Goal: Entertainment & Leisure: Consume media (video, audio)

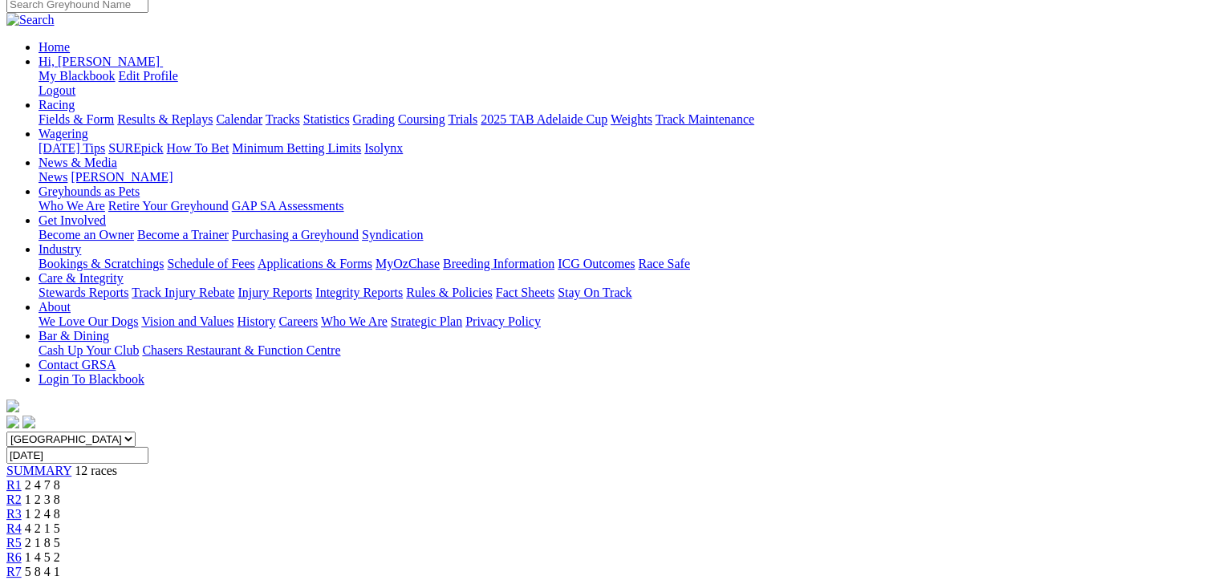
scroll to position [241, 0]
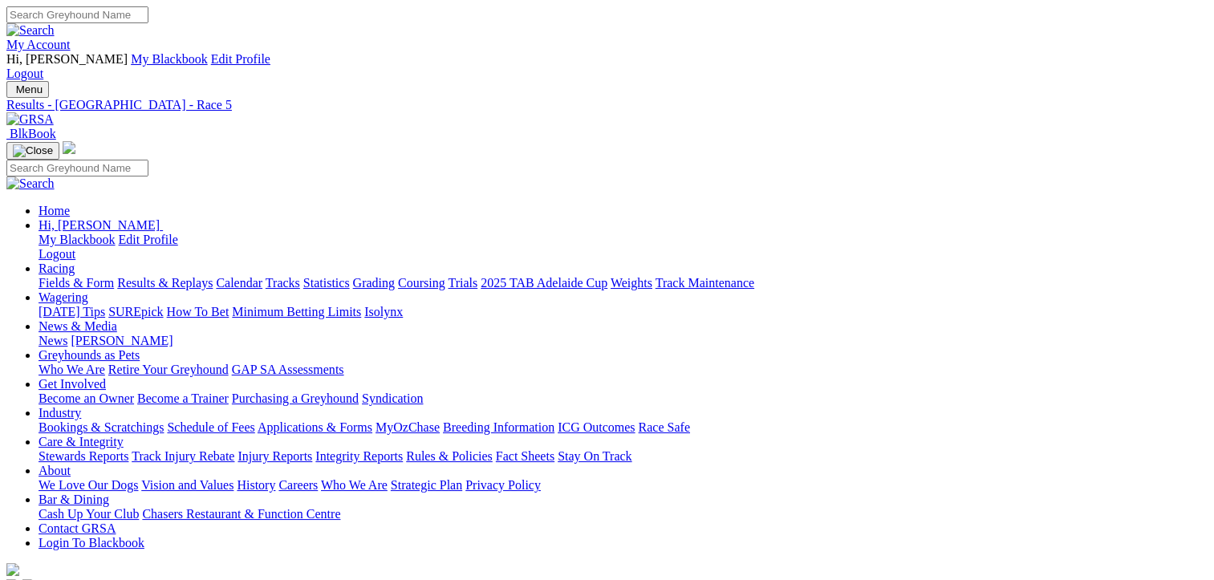
scroll to position [0, 0]
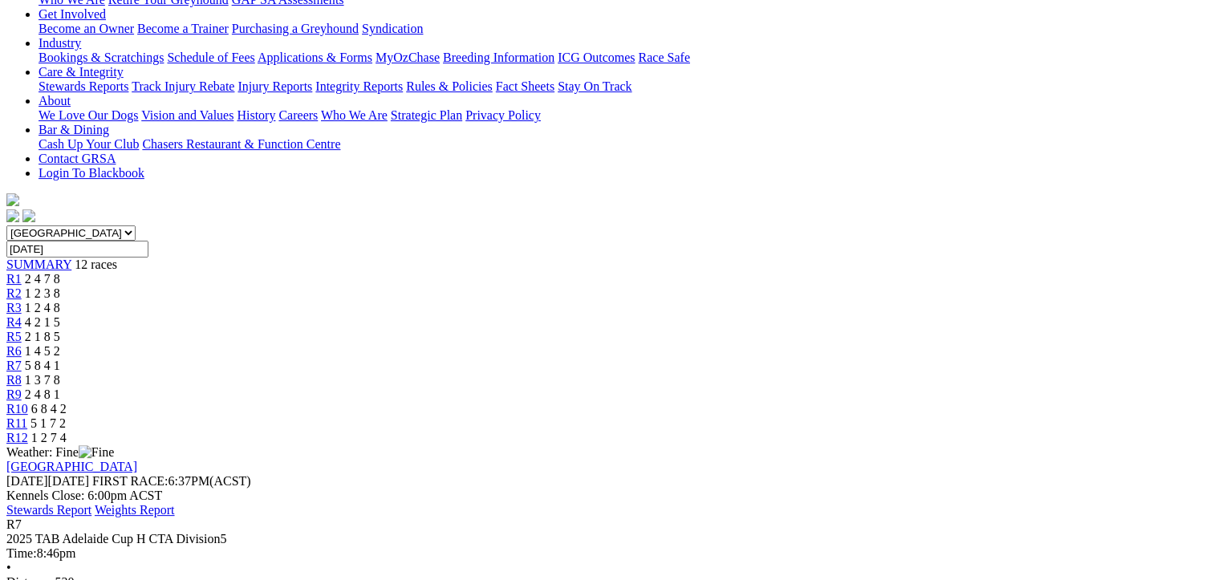
scroll to position [401, 0]
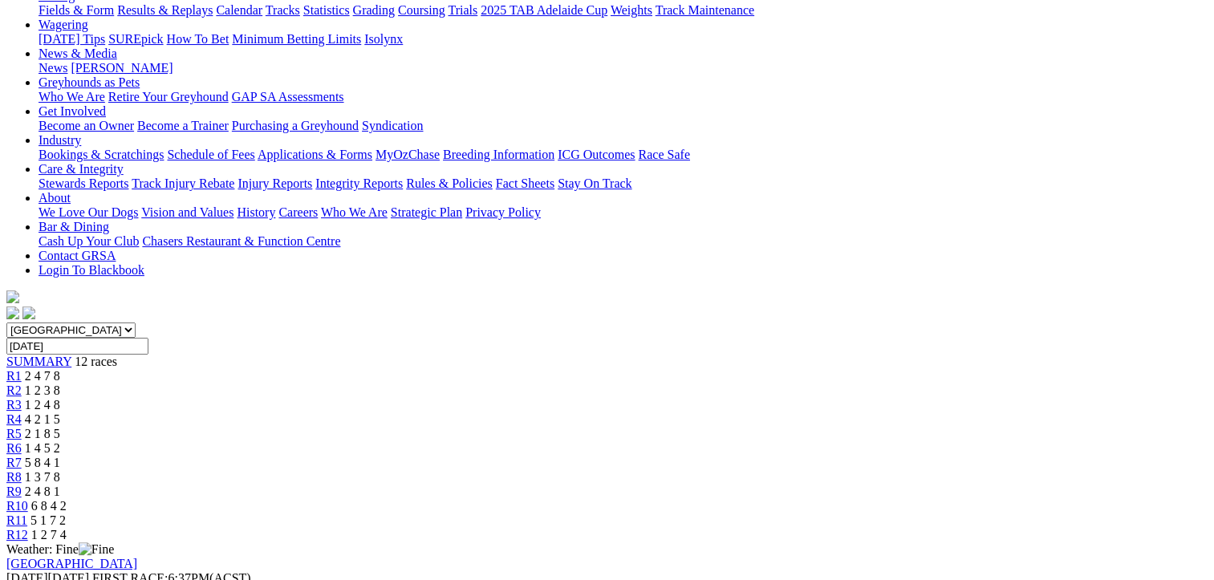
scroll to position [80, 0]
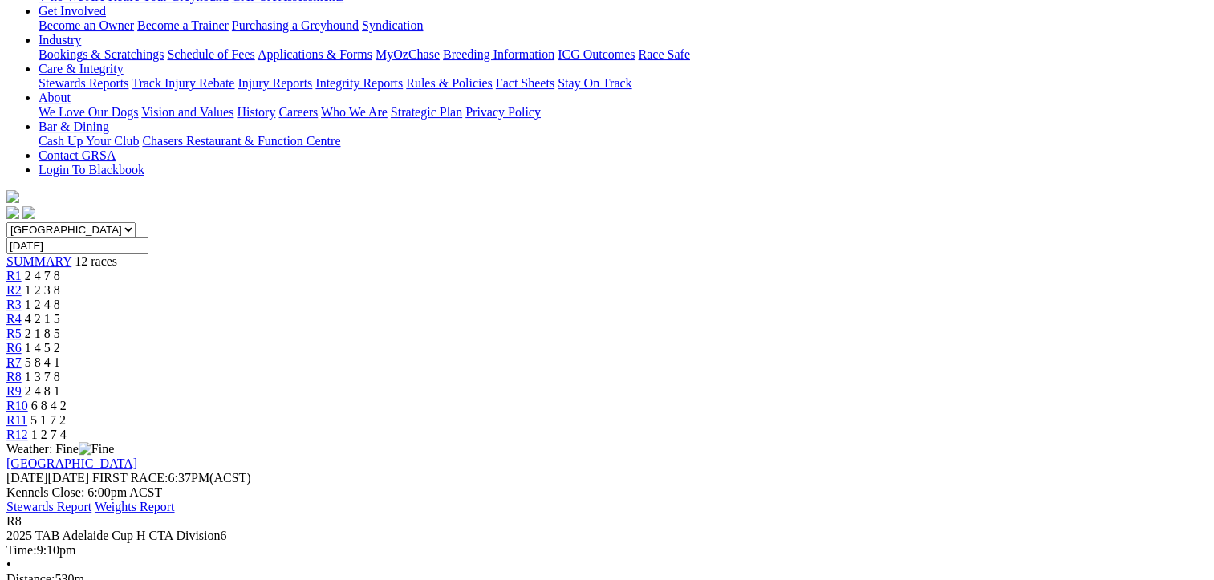
scroll to position [401, 0]
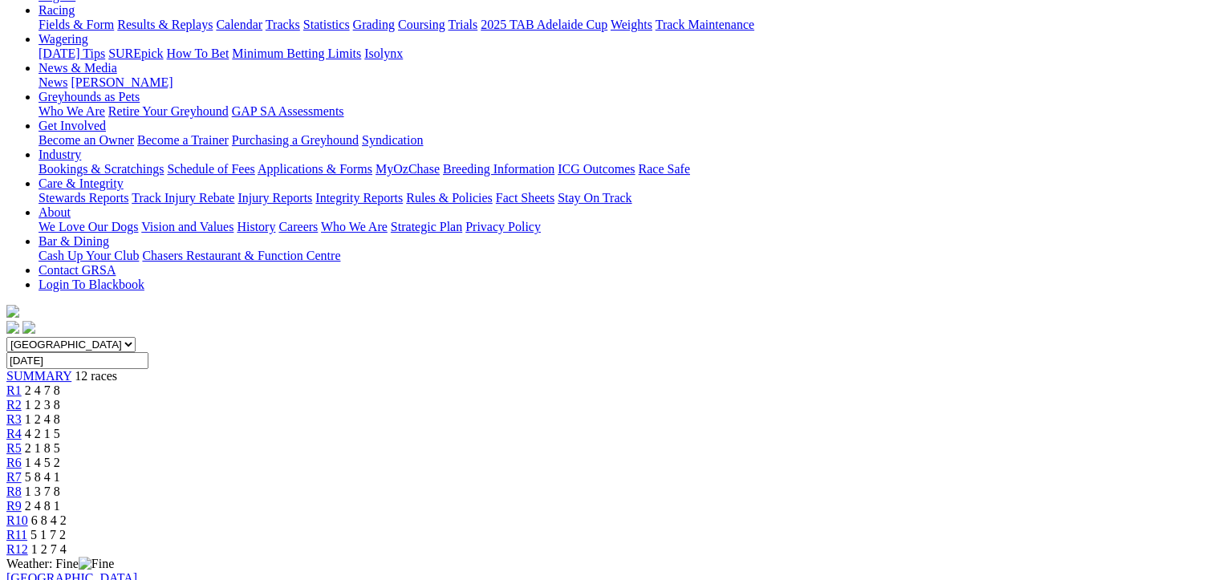
scroll to position [80, 0]
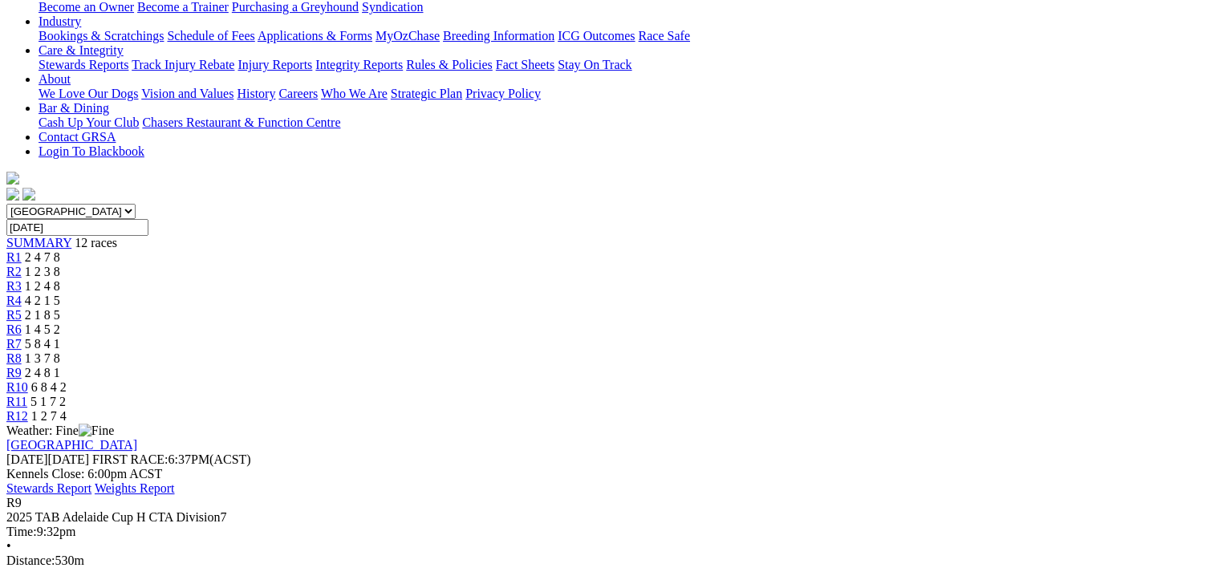
scroll to position [401, 0]
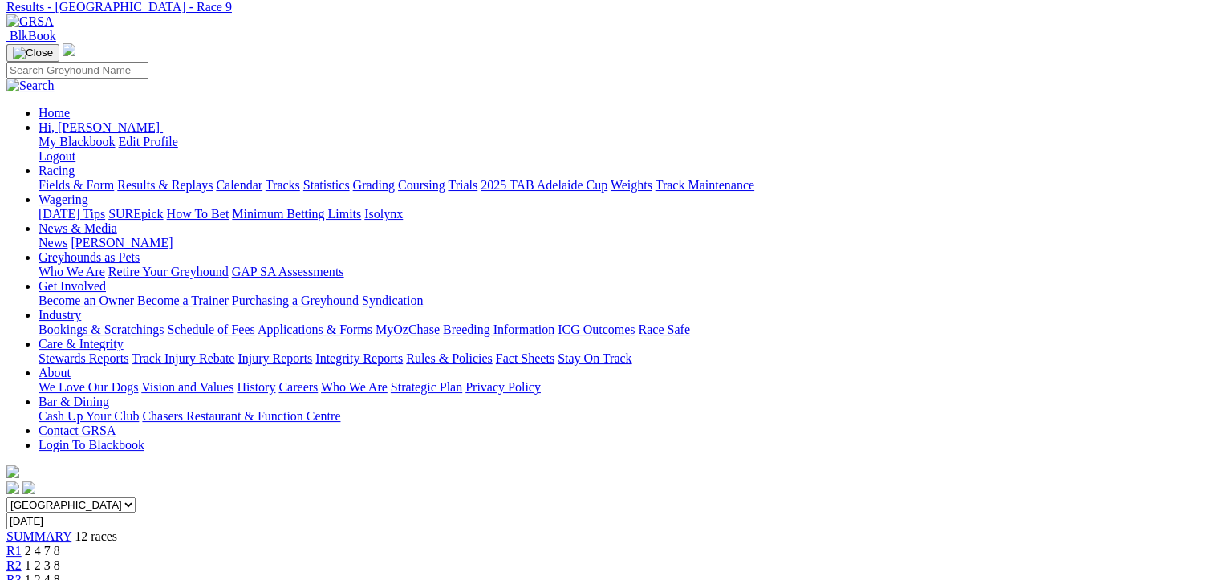
scroll to position [0, 0]
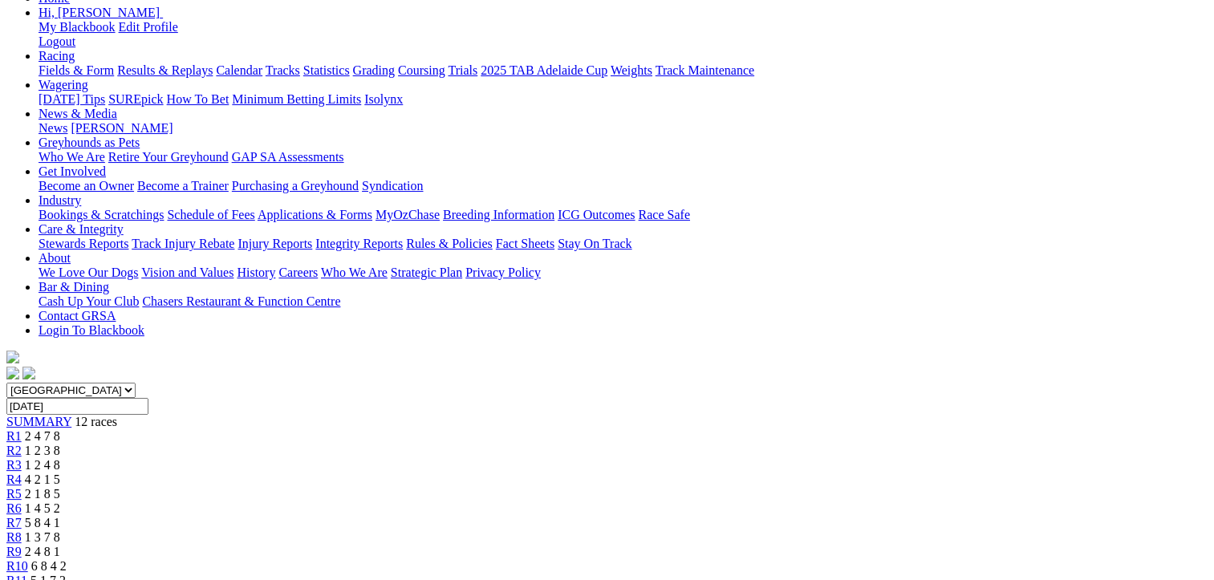
scroll to position [321, 0]
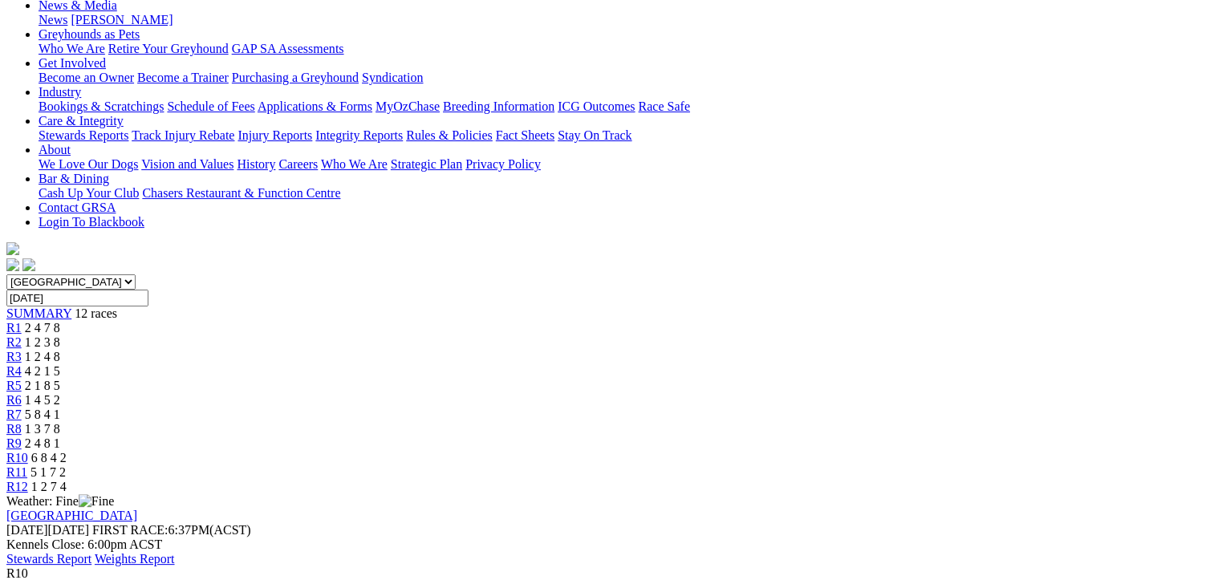
scroll to position [0, 0]
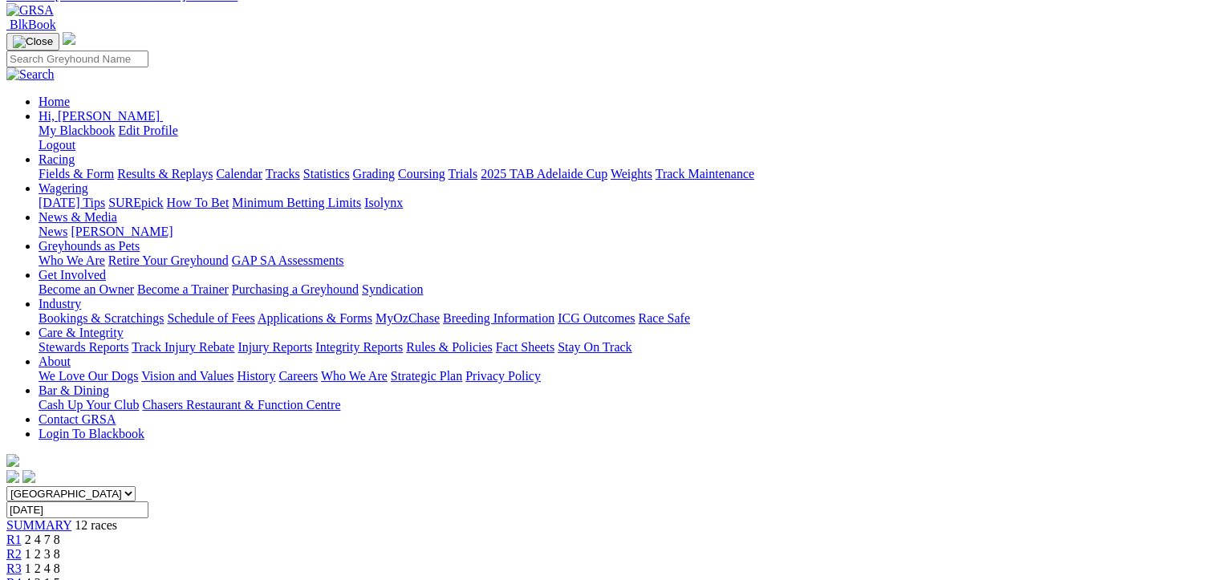
scroll to position [321, 0]
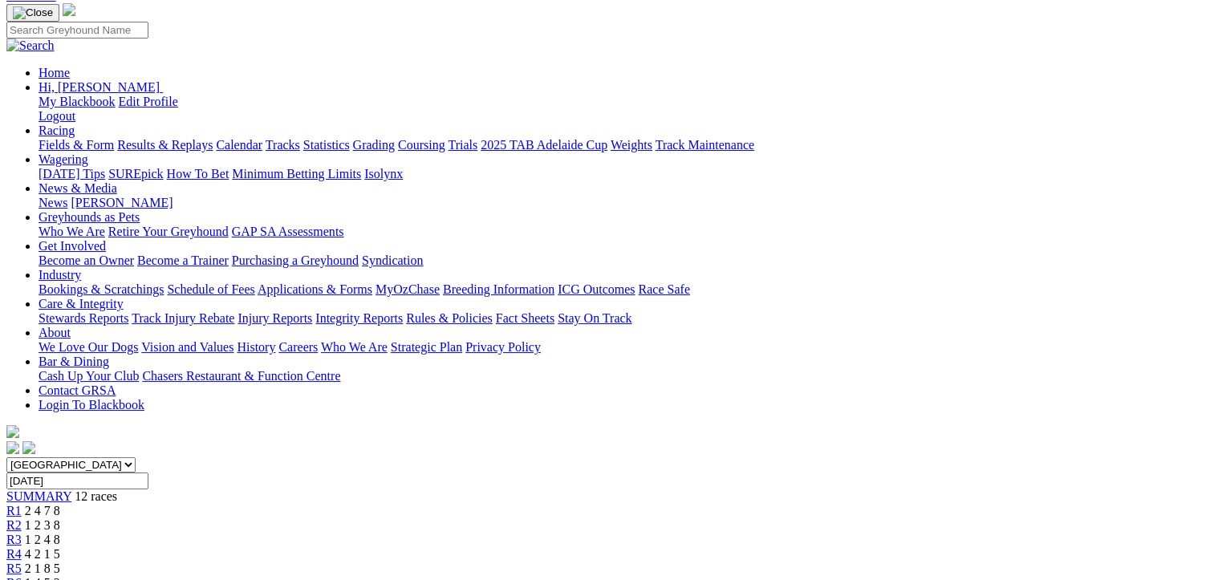
scroll to position [0, 0]
